Goal: Information Seeking & Learning: Learn about a topic

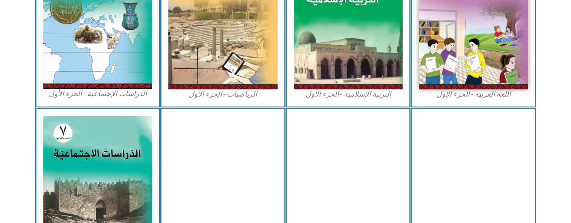
scroll to position [329, 0]
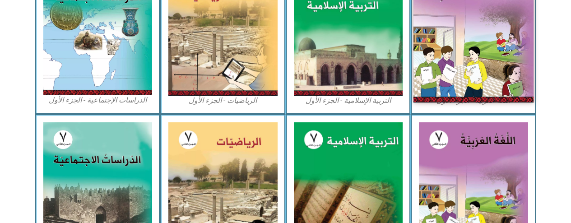
click at [441, 72] on img at bounding box center [474, 28] width 120 height 150
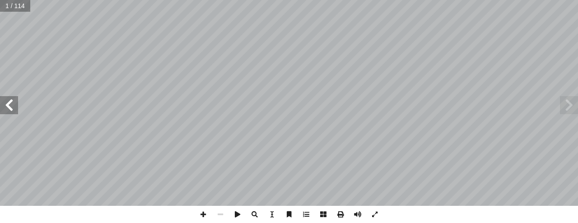
click at [10, 107] on span at bounding box center [9, 105] width 18 height 18
click at [9, 109] on span at bounding box center [9, 105] width 18 height 18
click at [9, 105] on span at bounding box center [9, 105] width 18 height 18
click at [10, 105] on span at bounding box center [9, 105] width 18 height 18
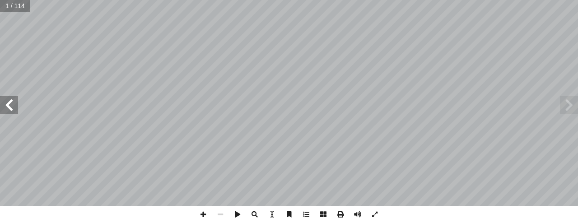
click at [12, 107] on span at bounding box center [9, 105] width 18 height 18
click at [14, 103] on span at bounding box center [9, 105] width 18 height 18
click at [13, 104] on span at bounding box center [9, 105] width 18 height 18
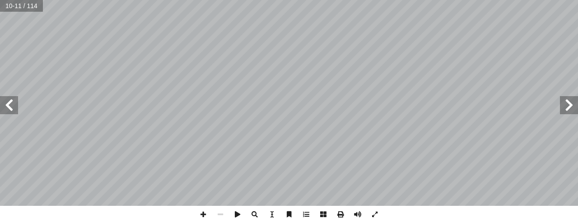
click at [14, 106] on span at bounding box center [9, 105] width 18 height 18
click at [14, 102] on span at bounding box center [9, 105] width 18 height 18
click at [9, 100] on span at bounding box center [9, 105] width 18 height 18
click at [563, 105] on span at bounding box center [569, 105] width 18 height 18
click at [570, 103] on span at bounding box center [569, 105] width 18 height 18
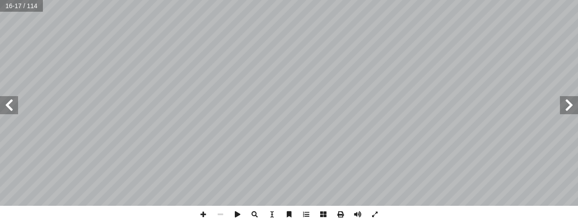
click at [568, 98] on span at bounding box center [569, 105] width 18 height 18
